Goal: Obtain resource: Obtain resource

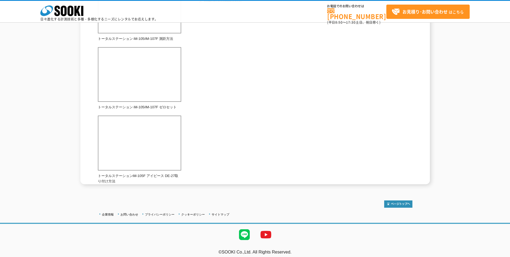
scroll to position [200, 0]
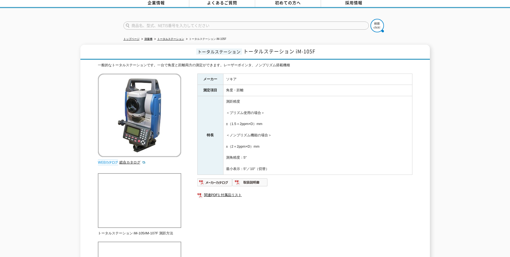
scroll to position [27, 0]
click at [222, 179] on img at bounding box center [214, 181] width 35 height 9
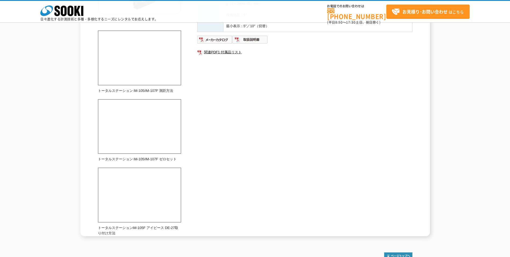
scroll to position [134, 0]
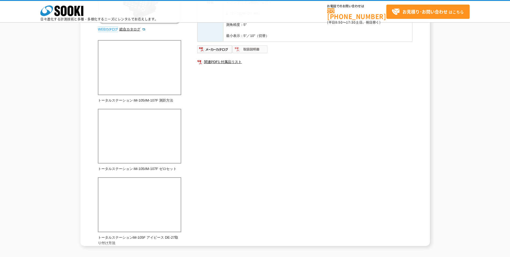
click at [250, 52] on img at bounding box center [250, 49] width 35 height 9
click at [229, 62] on link "関連PDF1 付属品リスト" at bounding box center [304, 61] width 215 height 7
